Goal: Entertainment & Leisure: Consume media (video, audio)

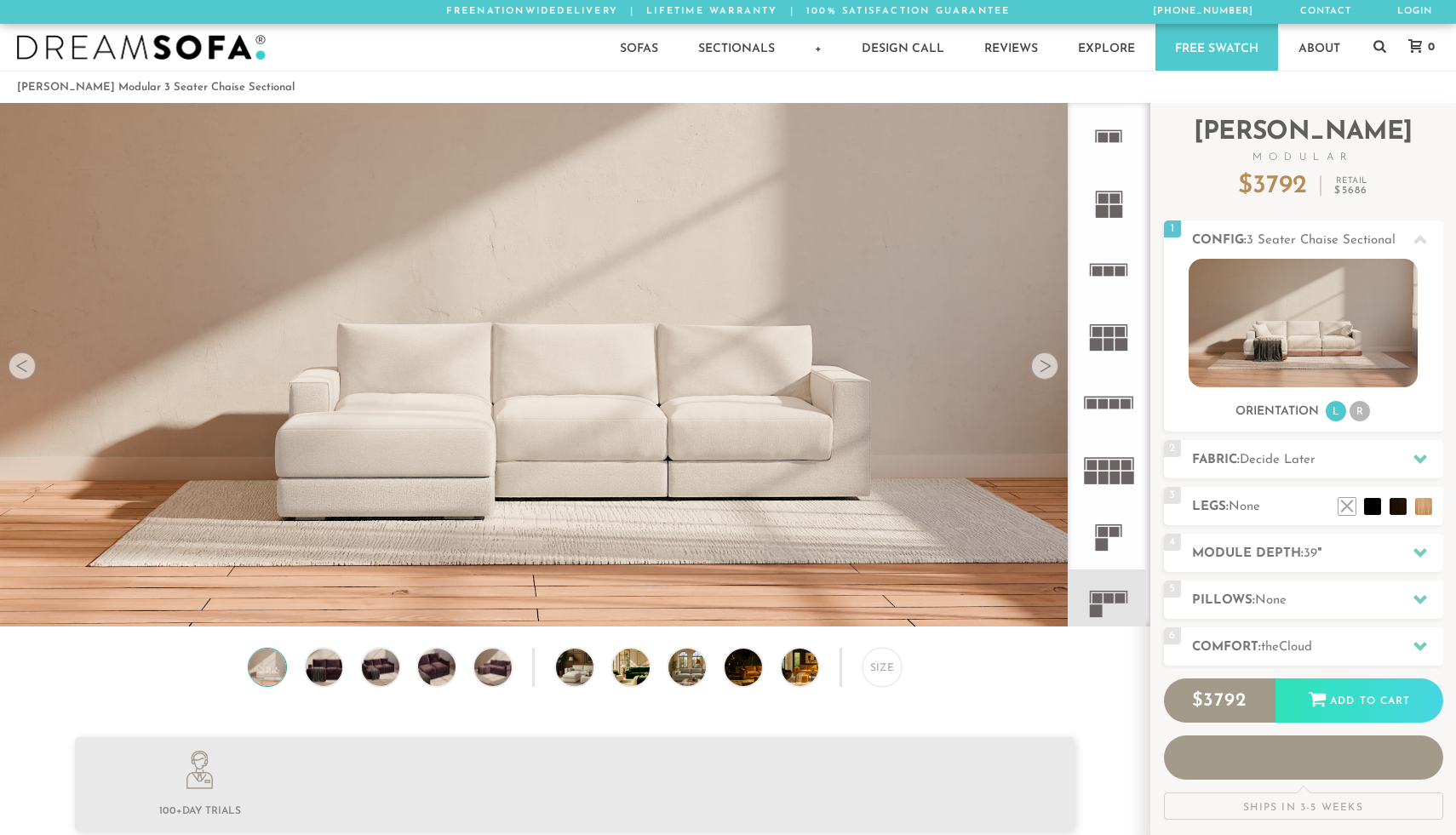
scroll to position [19394, 1456]
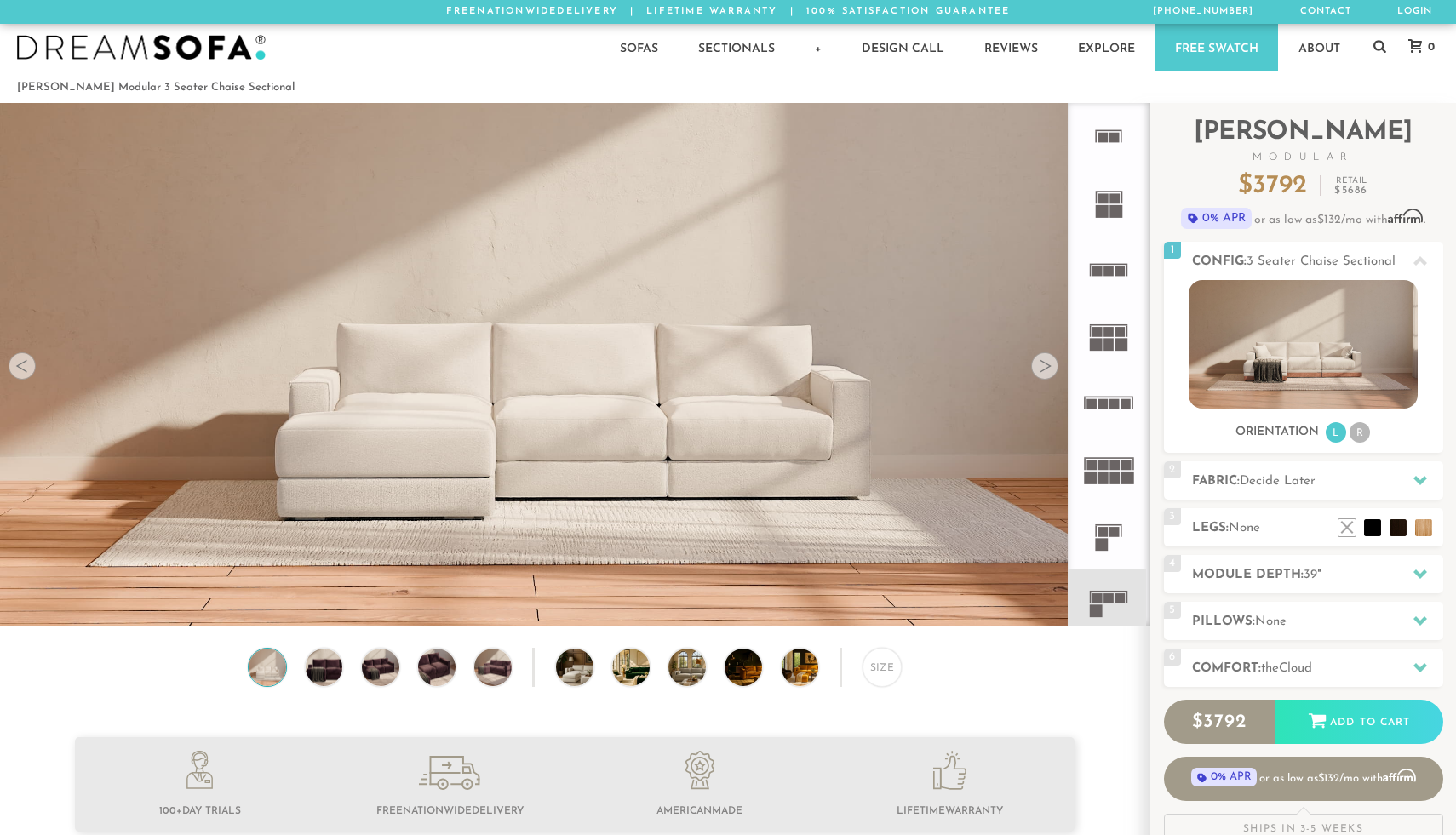
click at [518, 454] on video at bounding box center [574, 298] width 1150 height 574
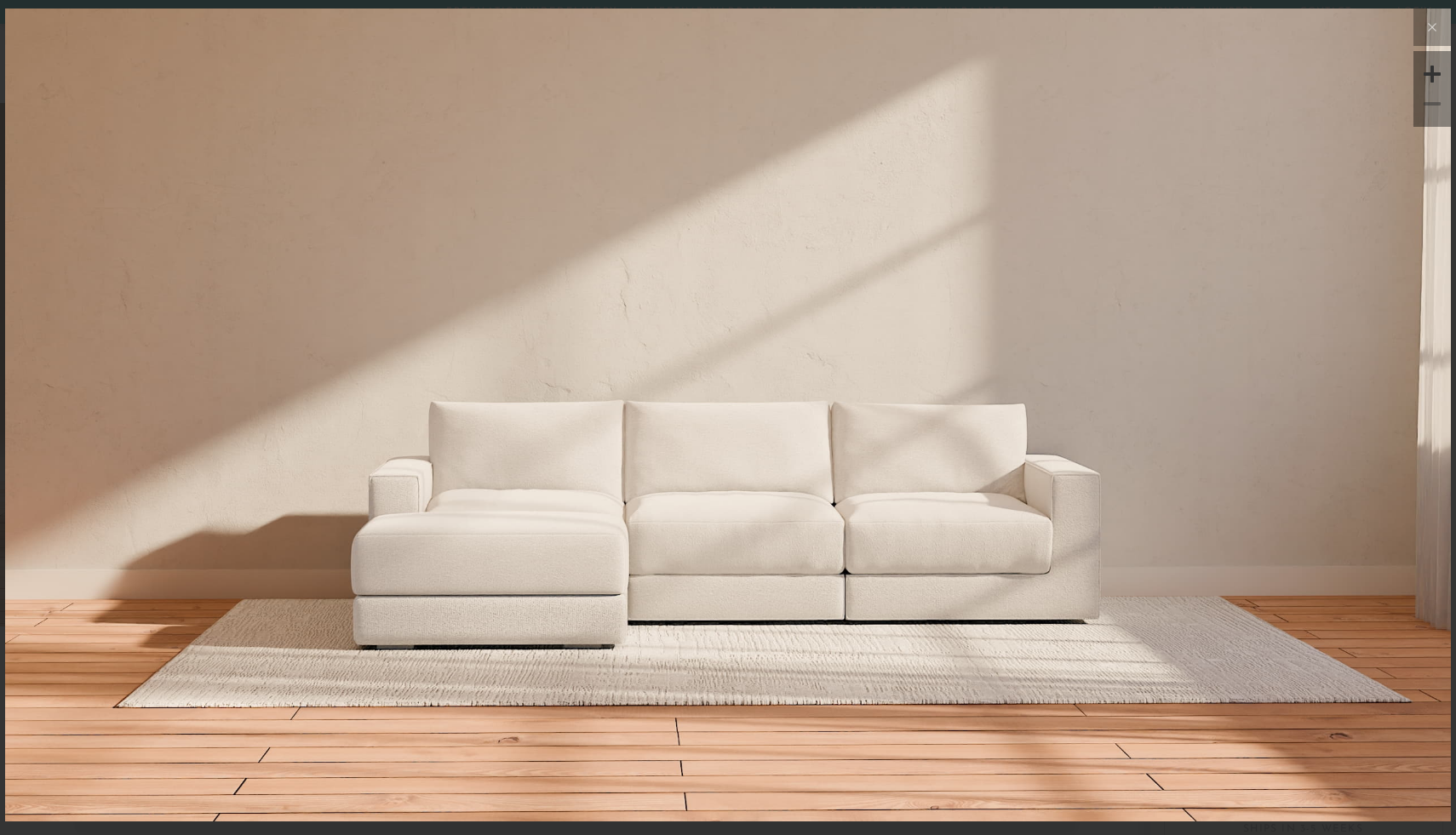
click at [717, 517] on video at bounding box center [728, 270] width 1048 height 524
click at [792, 149] on img at bounding box center [728, 250] width 1446 height 482
click at [1432, 20] on icon at bounding box center [1432, 27] width 21 height 21
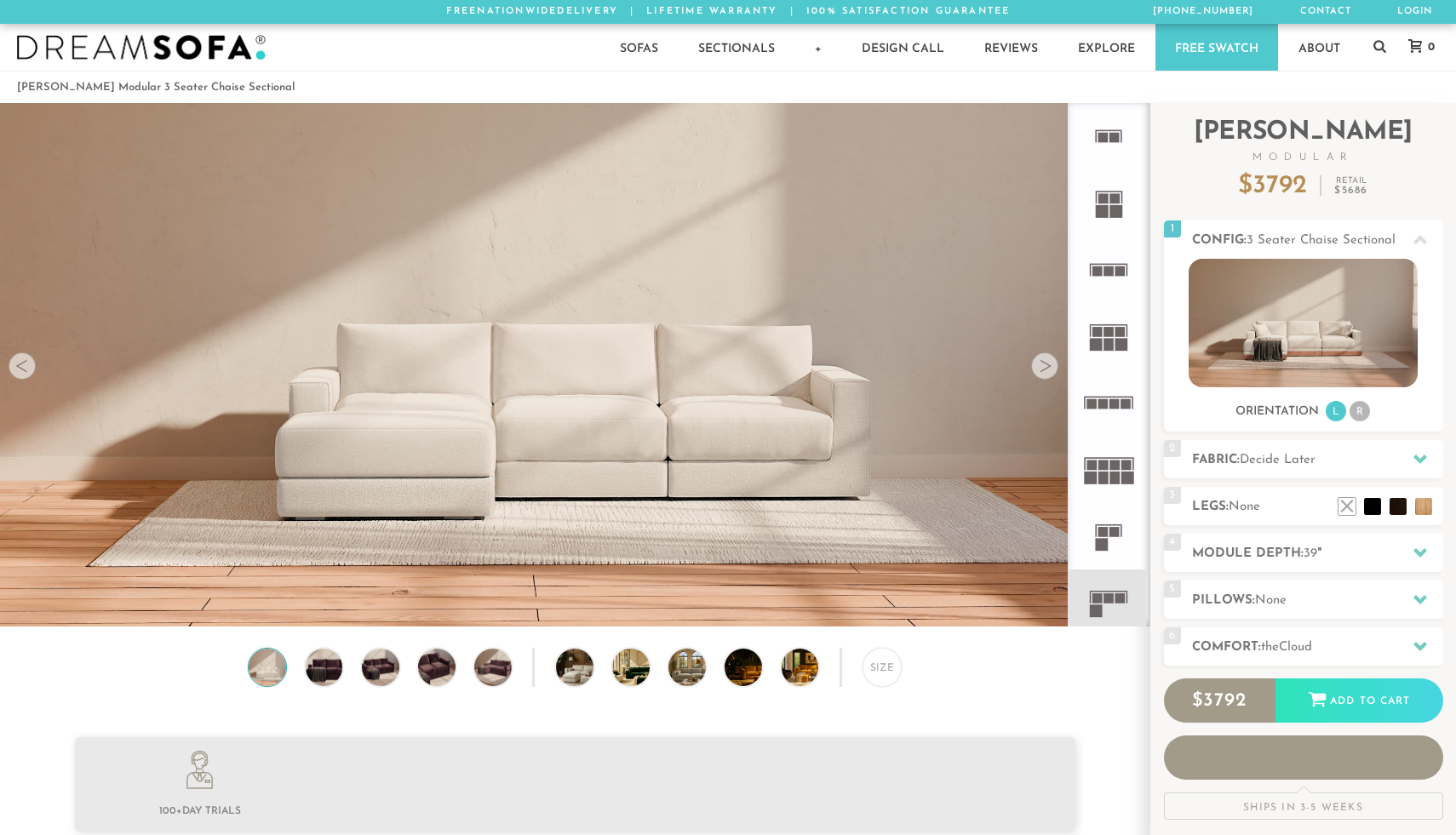
scroll to position [19394, 1456]
